Goal: Navigation & Orientation: Go to known website

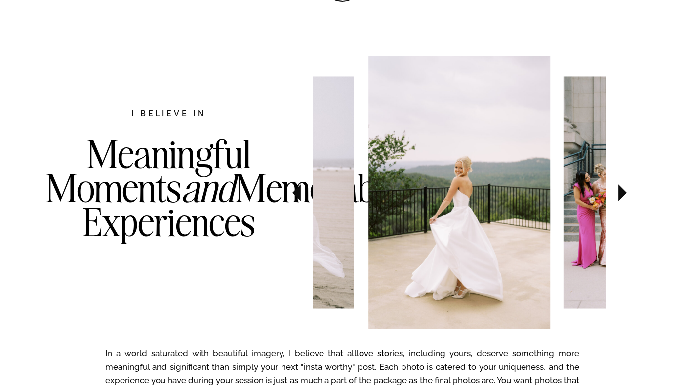
scroll to position [472, 0]
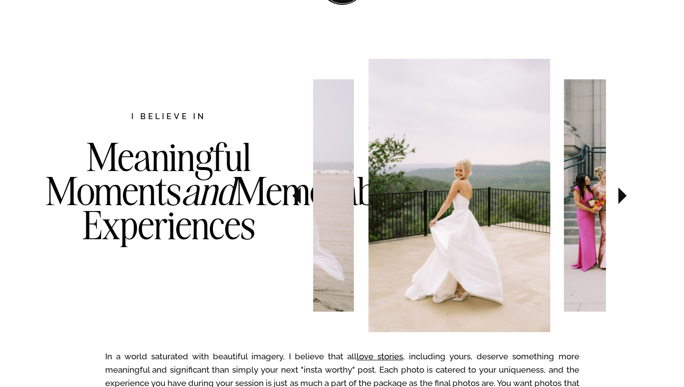
click at [623, 194] on icon at bounding box center [622, 195] width 8 height 17
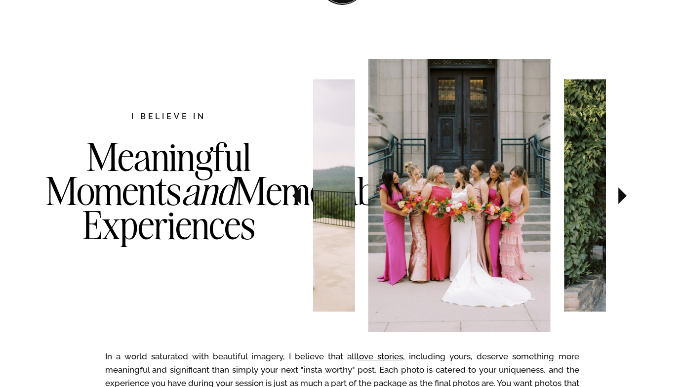
click at [623, 194] on icon at bounding box center [622, 195] width 8 height 17
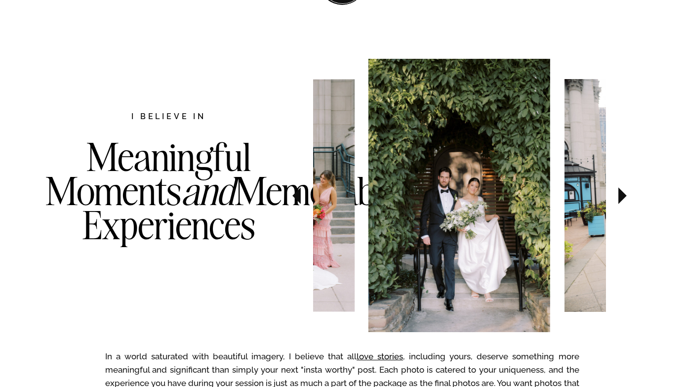
click at [623, 194] on icon at bounding box center [622, 195] width 8 height 17
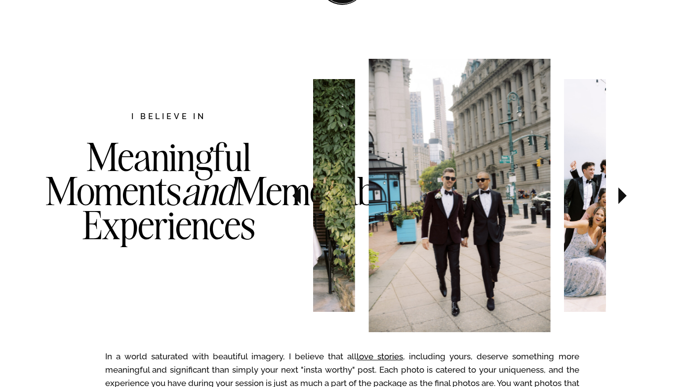
click at [623, 194] on icon at bounding box center [622, 195] width 8 height 17
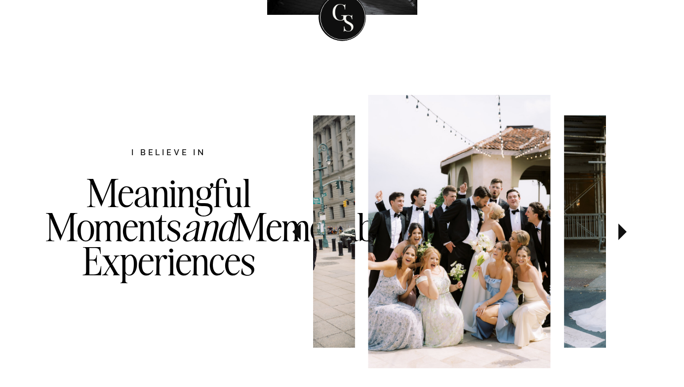
scroll to position [518, 0]
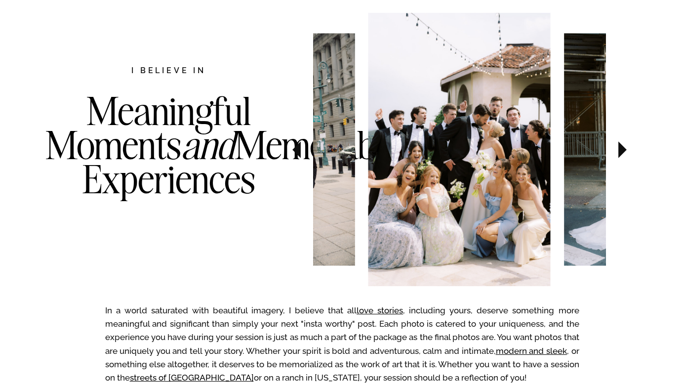
click at [622, 152] on icon at bounding box center [622, 149] width 8 height 17
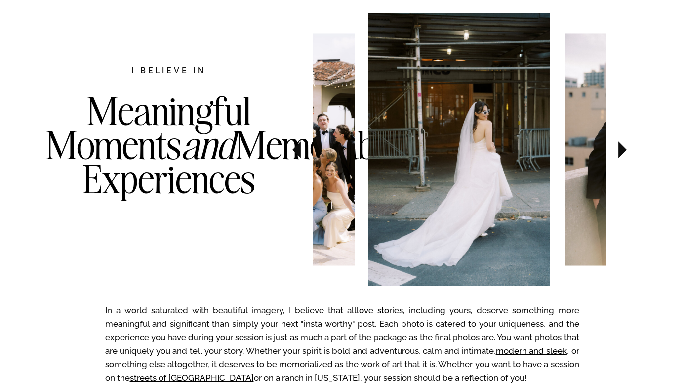
click at [622, 152] on icon at bounding box center [622, 149] width 8 height 17
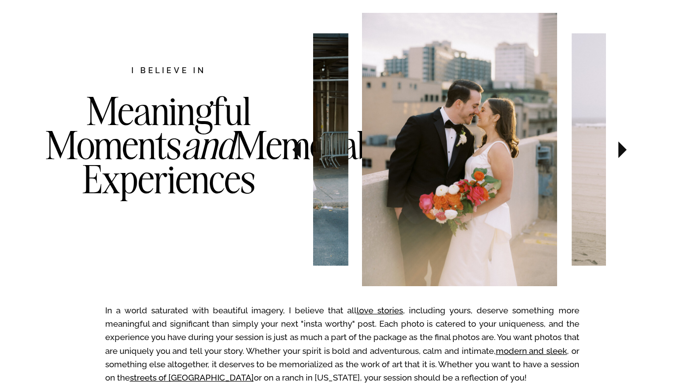
click at [622, 152] on icon at bounding box center [622, 149] width 8 height 17
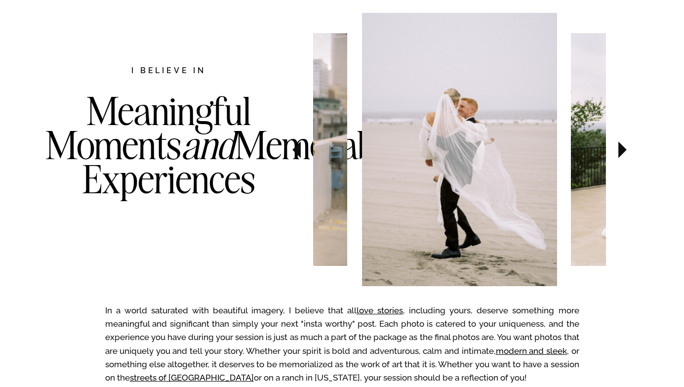
click at [622, 152] on icon at bounding box center [622, 149] width 8 height 17
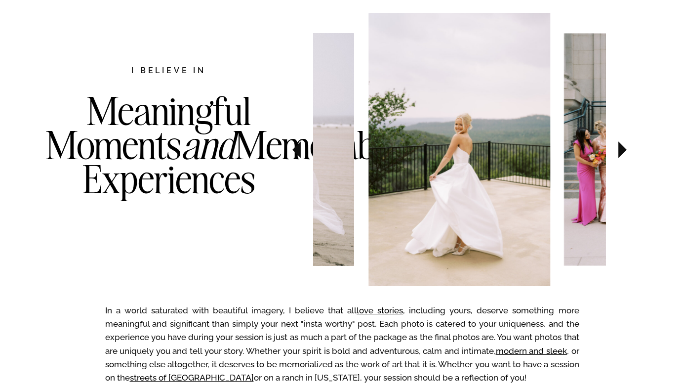
click at [622, 152] on icon at bounding box center [622, 149] width 8 height 17
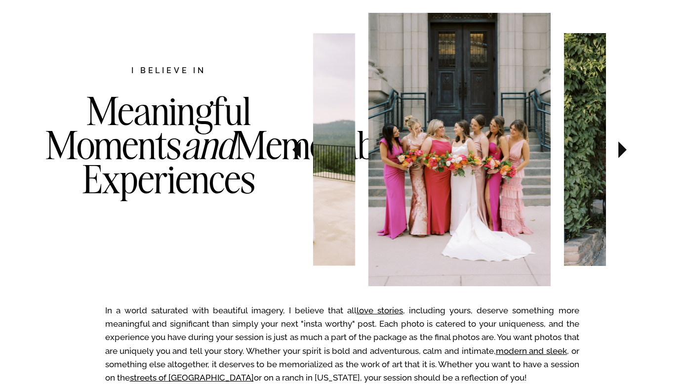
click at [622, 152] on icon at bounding box center [622, 149] width 8 height 17
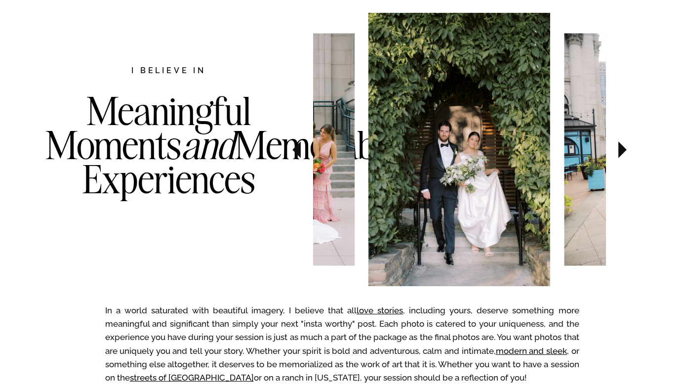
click at [622, 152] on icon at bounding box center [622, 149] width 8 height 17
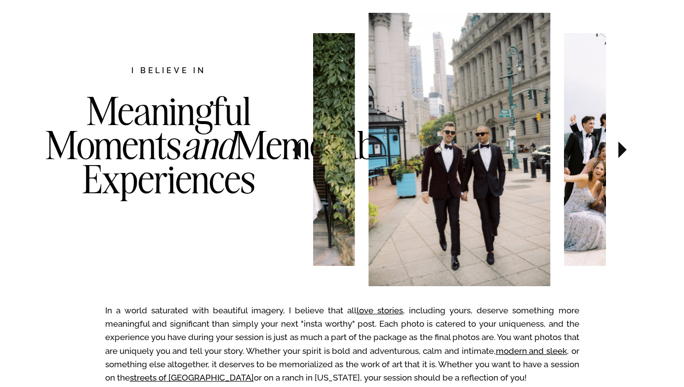
click at [622, 152] on icon at bounding box center [622, 149] width 8 height 17
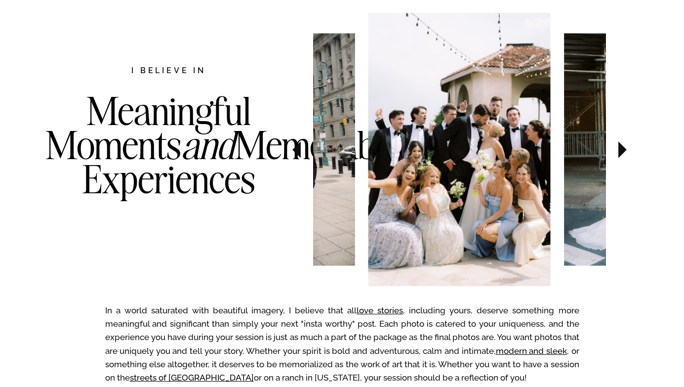
click at [622, 152] on icon at bounding box center [622, 149] width 8 height 17
